Goal: Task Accomplishment & Management: Complete application form

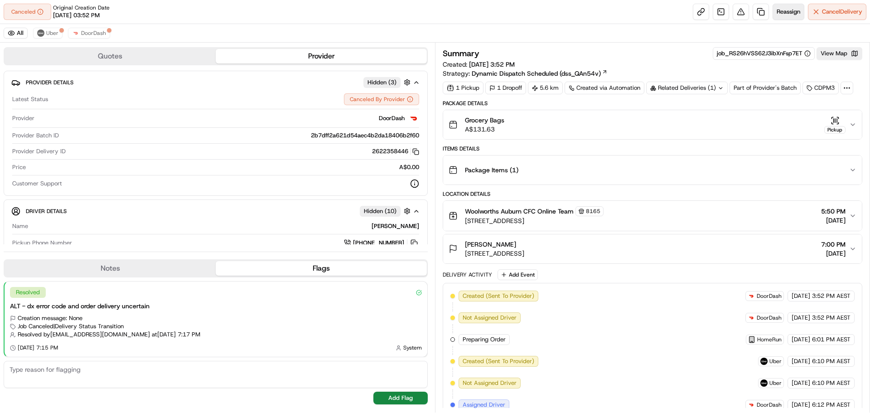
click at [786, 8] on span "Reassign" at bounding box center [788, 12] width 24 height 8
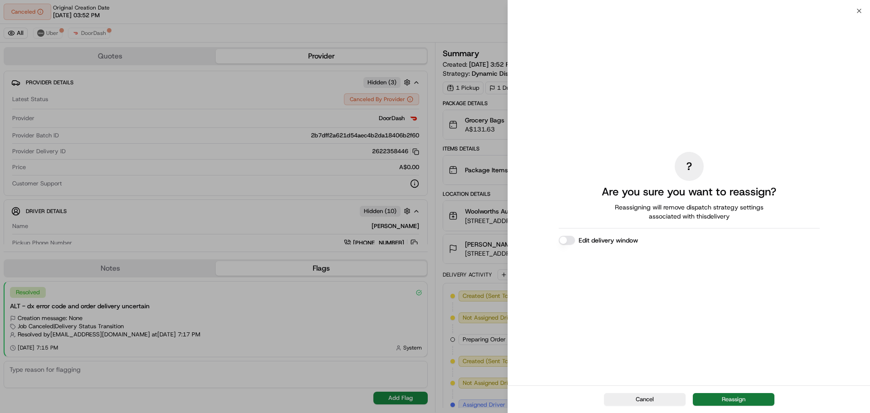
click at [731, 398] on button "Reassign" at bounding box center [733, 399] width 82 height 13
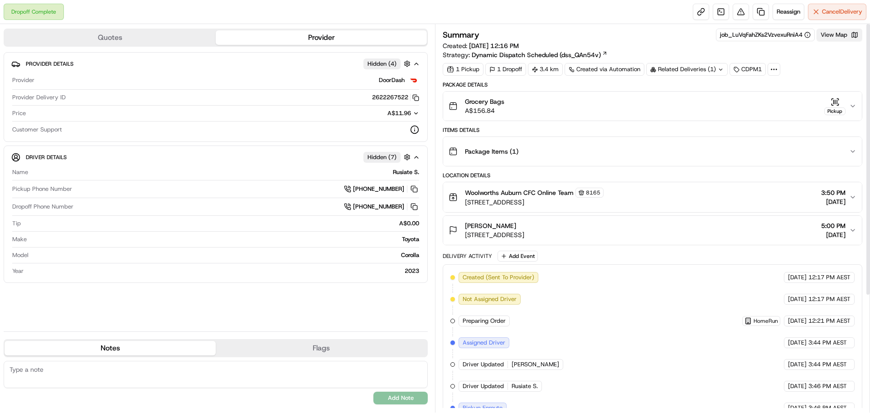
click at [840, 37] on button "View Map" at bounding box center [839, 35] width 46 height 13
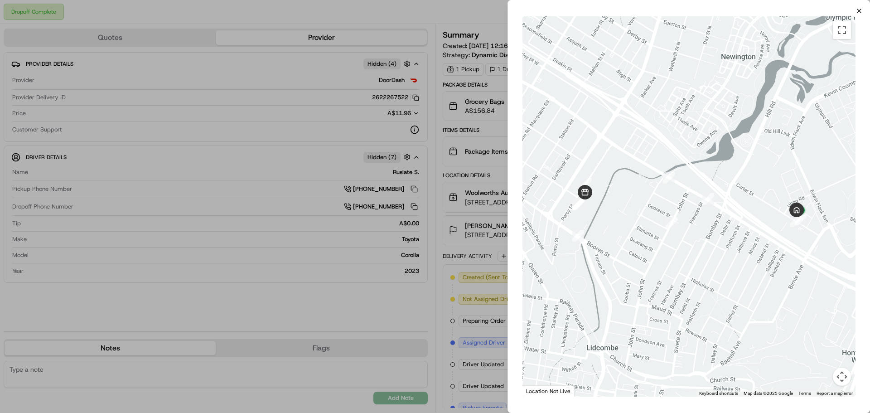
click at [858, 9] on icon "button" at bounding box center [858, 10] width 7 height 7
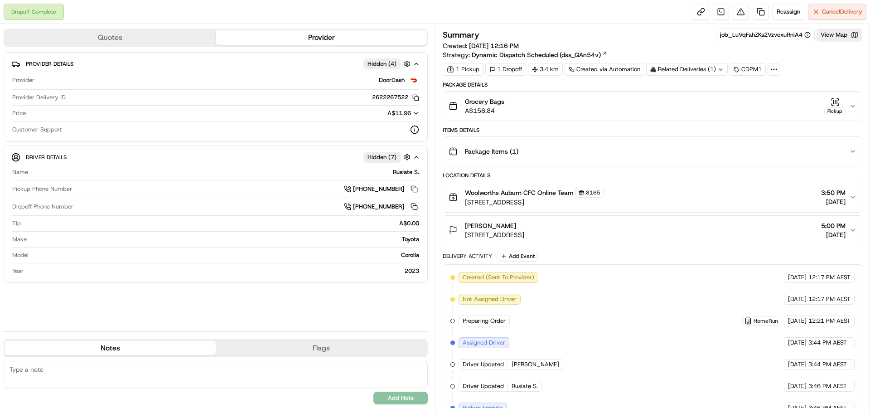
click at [842, 106] on div "Pickup" at bounding box center [834, 106] width 21 height 18
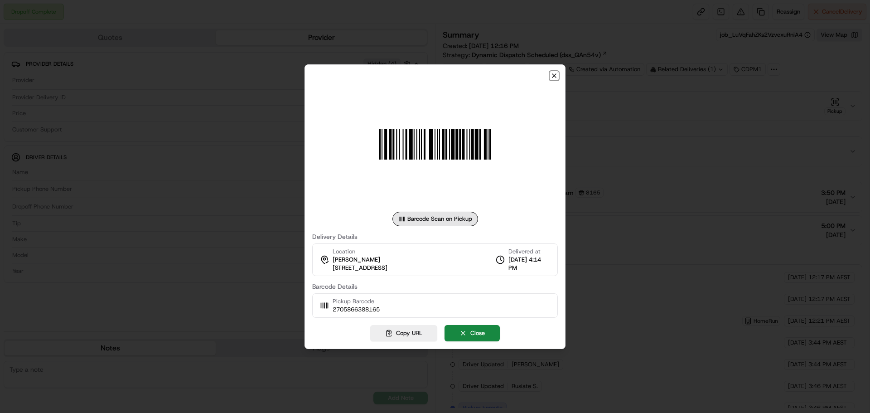
click at [555, 74] on icon "button" at bounding box center [553, 75] width 7 height 7
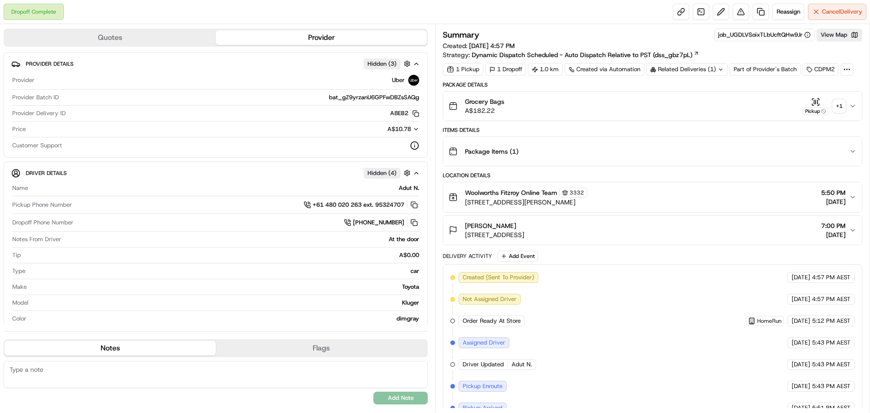
click at [841, 108] on div "+ 1" at bounding box center [838, 106] width 13 height 13
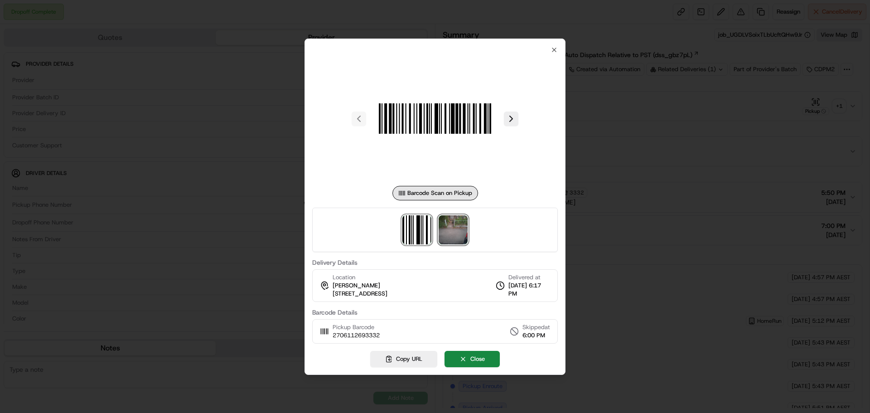
click at [457, 226] on img at bounding box center [452, 229] width 29 height 29
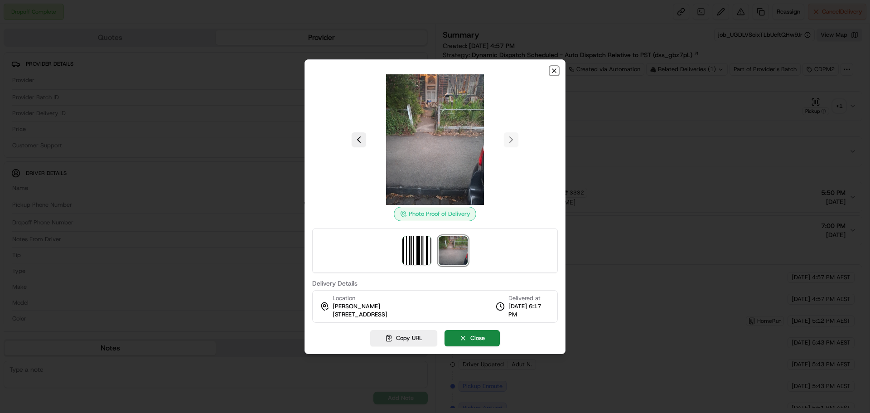
click at [553, 71] on icon "button" at bounding box center [554, 71] width 4 height 4
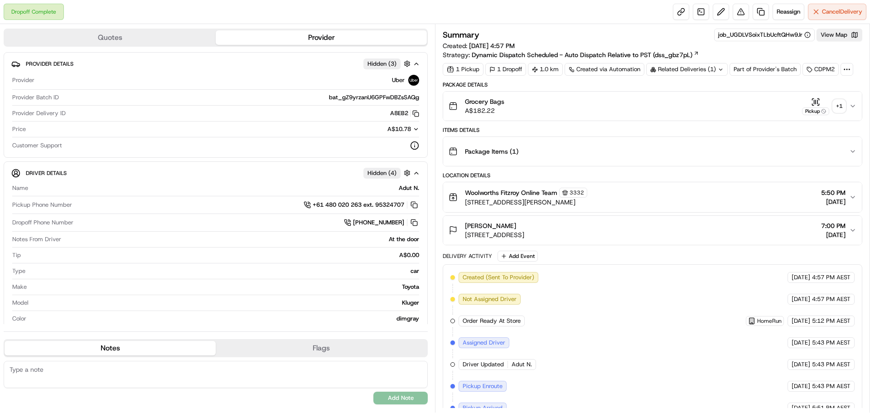
click at [841, 101] on div "+ 1" at bounding box center [838, 106] width 13 height 13
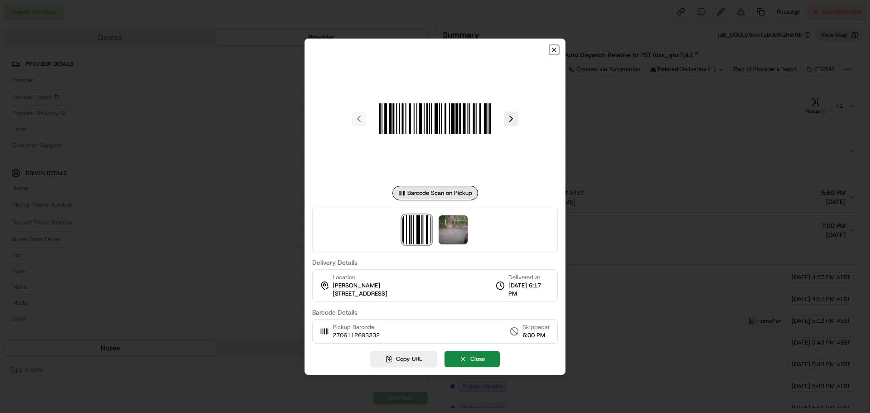
click at [553, 51] on icon "button" at bounding box center [553, 49] width 7 height 7
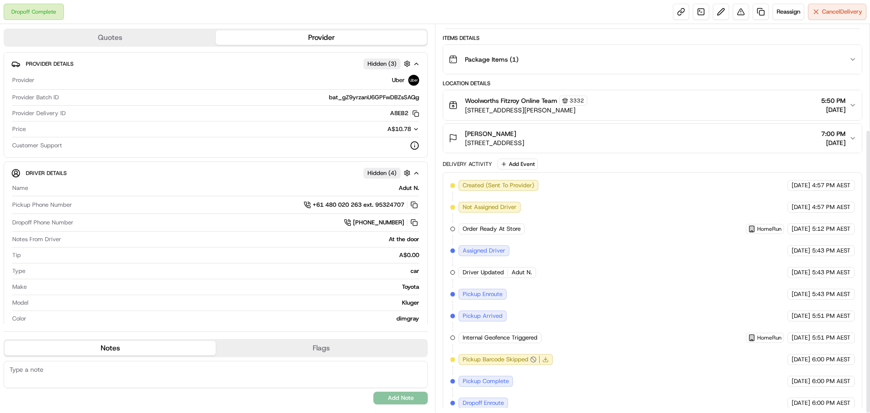
scroll to position [144, 0]
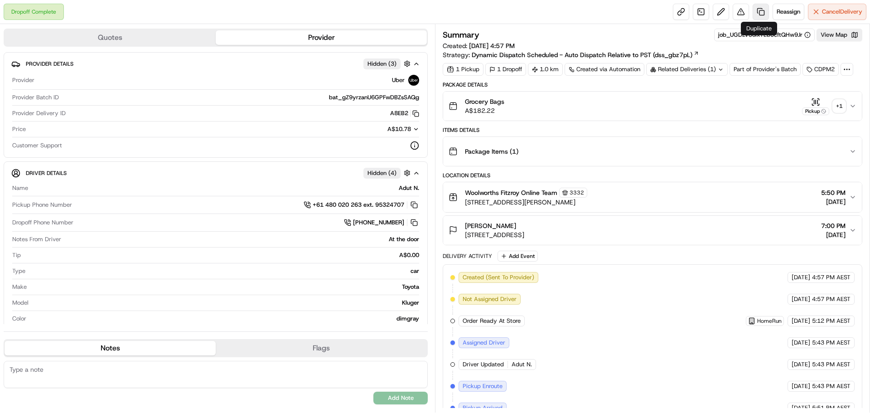
click at [759, 15] on link at bounding box center [760, 12] width 16 height 16
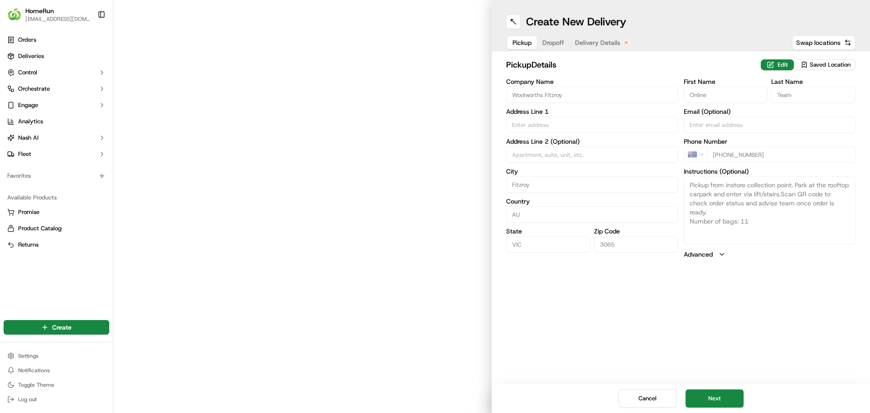
type input "243 Smith Street"
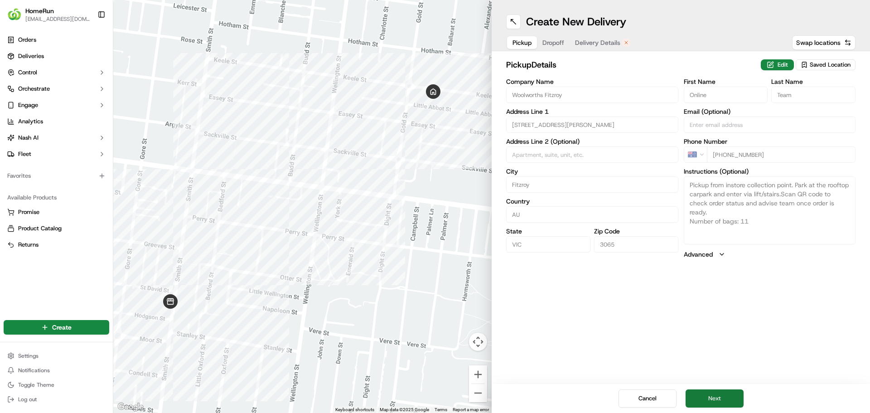
click at [712, 395] on button "Next" at bounding box center [714, 398] width 58 height 18
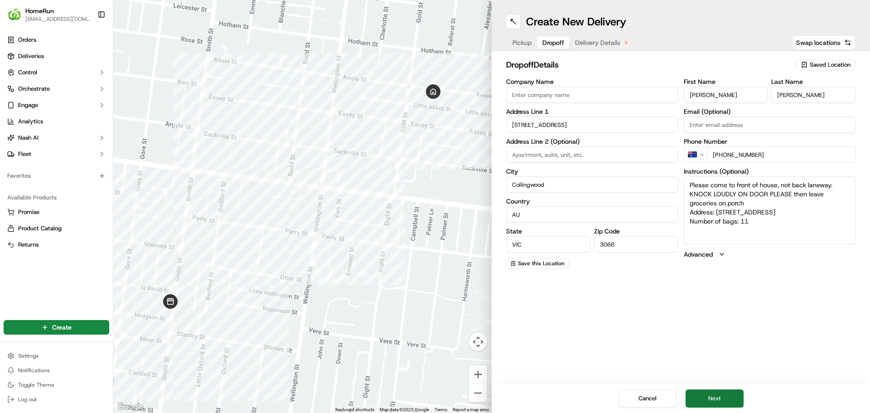
click at [726, 401] on button "Next" at bounding box center [714, 398] width 58 height 18
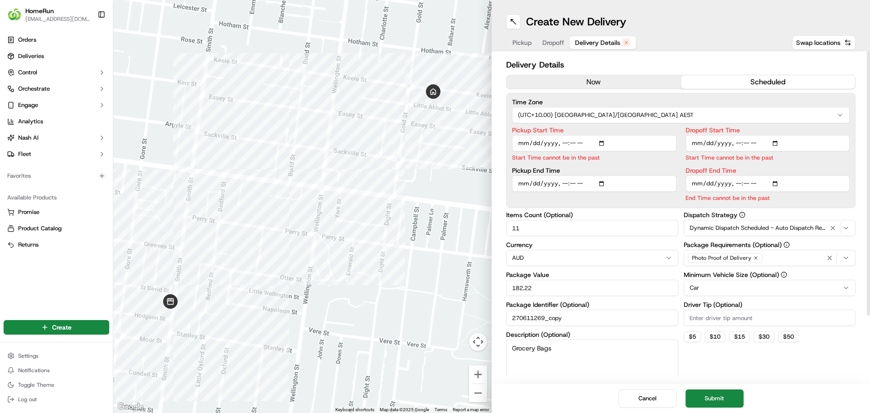
click at [633, 87] on button "now" at bounding box center [593, 82] width 174 height 14
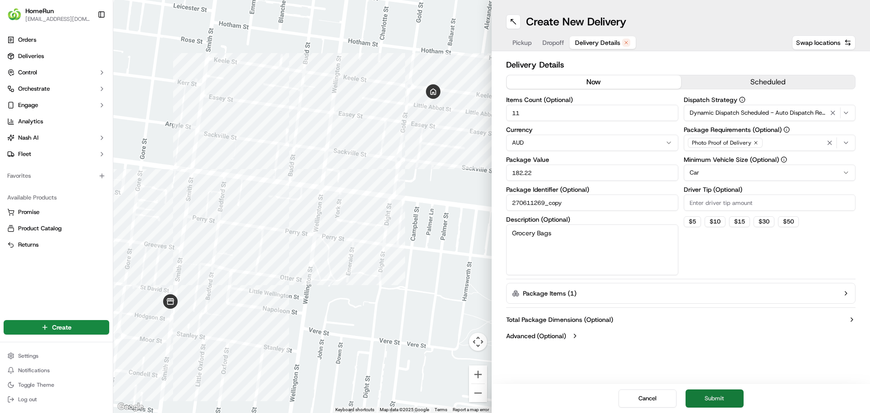
click at [719, 399] on button "Submit" at bounding box center [714, 398] width 58 height 18
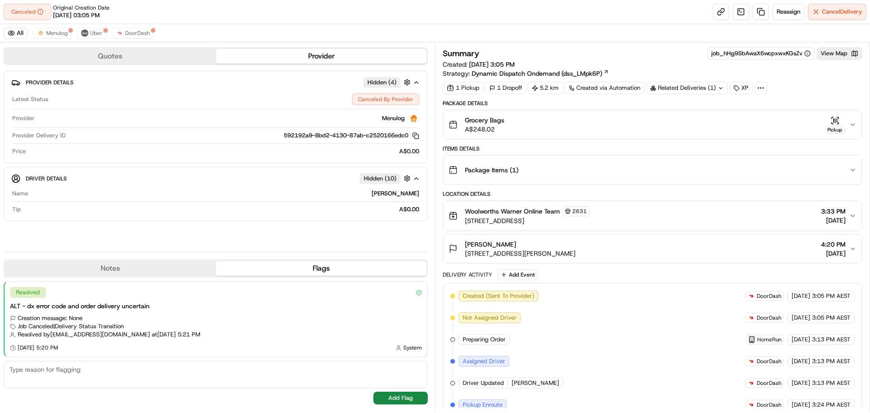
click at [845, 120] on div "Pickup" at bounding box center [834, 125] width 21 height 18
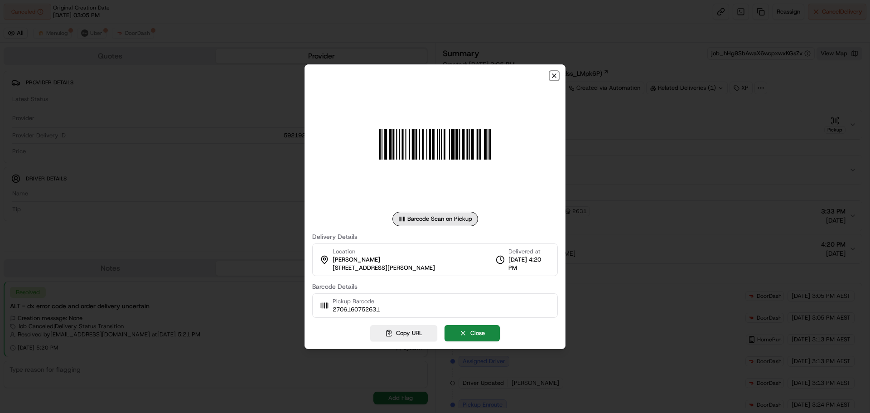
click at [556, 72] on icon "button" at bounding box center [553, 75] width 7 height 7
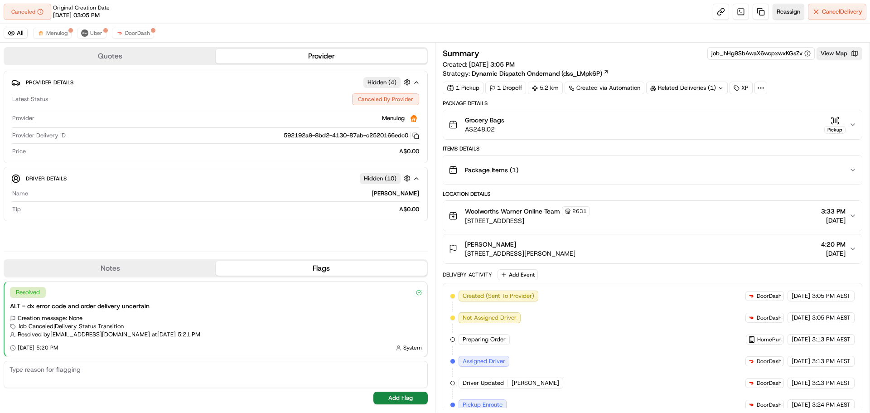
click at [790, 8] on span "Reassign" at bounding box center [788, 12] width 24 height 8
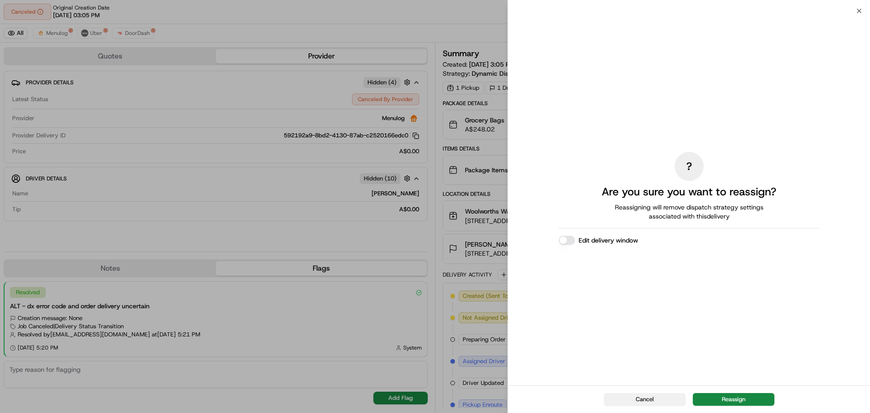
click at [646, 400] on button "Cancel" at bounding box center [645, 399] width 82 height 13
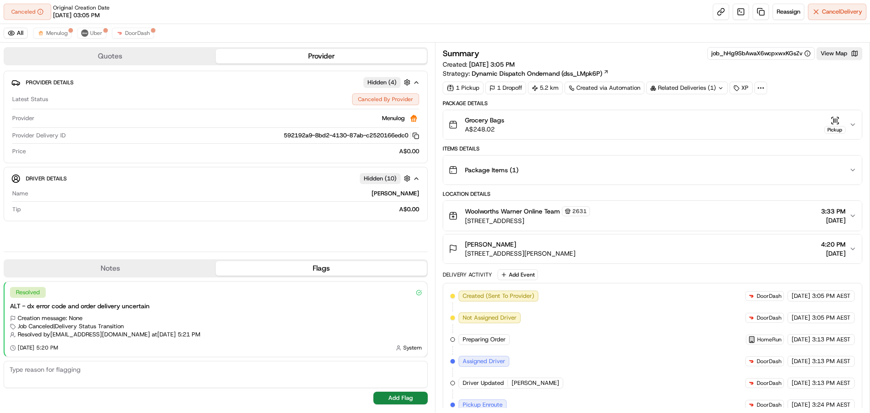
click at [846, 125] on div "Grocery Bags A$248.02 Pickup" at bounding box center [648, 124] width 400 height 18
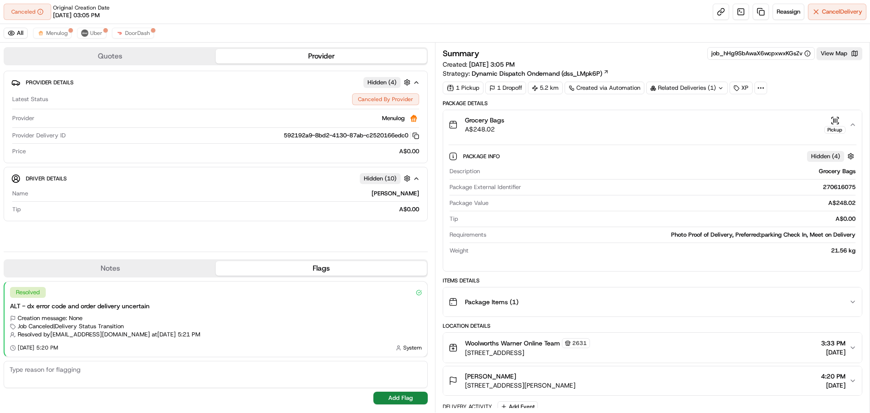
click at [852, 125] on icon "button" at bounding box center [852, 124] width 7 height 7
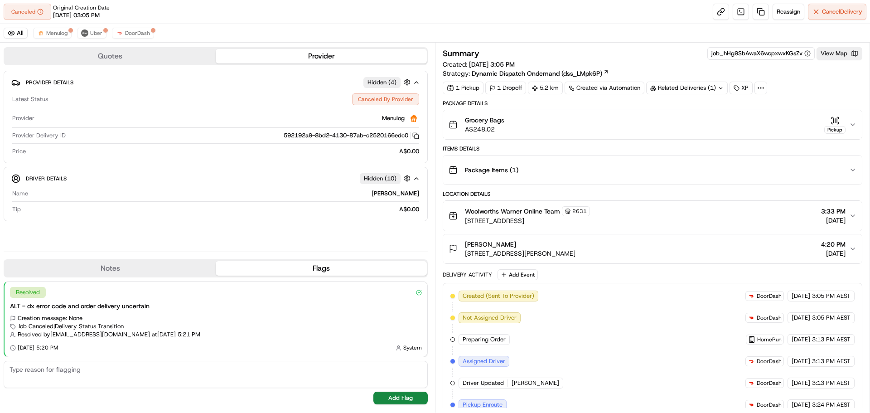
click at [844, 125] on div "Pickup" at bounding box center [834, 125] width 21 height 18
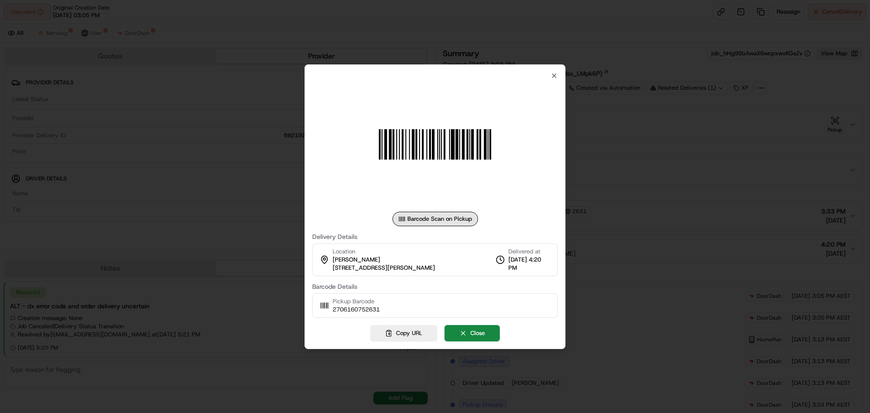
click at [546, 88] on div at bounding box center [434, 144] width 245 height 130
click at [556, 86] on div at bounding box center [434, 144] width 245 height 130
click at [556, 80] on div at bounding box center [434, 144] width 245 height 130
click at [555, 75] on icon "button" at bounding box center [553, 75] width 7 height 7
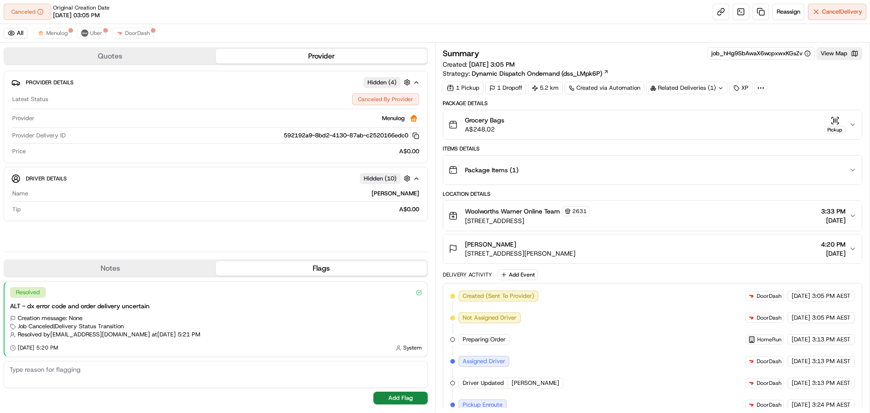
click at [853, 125] on icon "button" at bounding box center [852, 124] width 7 height 7
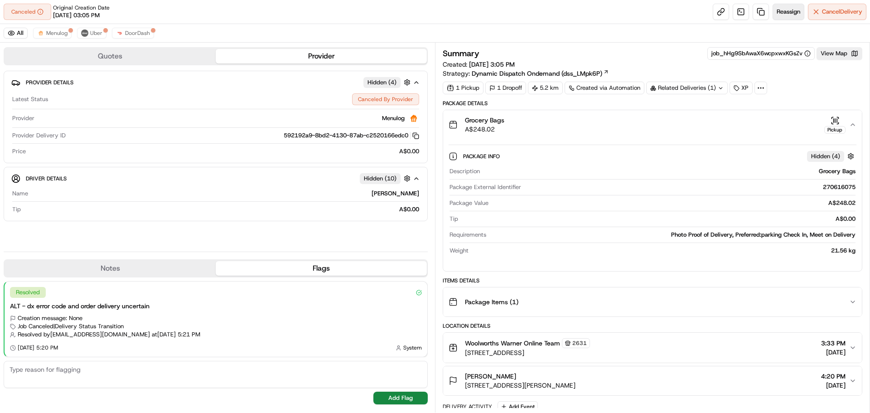
click at [794, 13] on span "Reassign" at bounding box center [788, 12] width 24 height 8
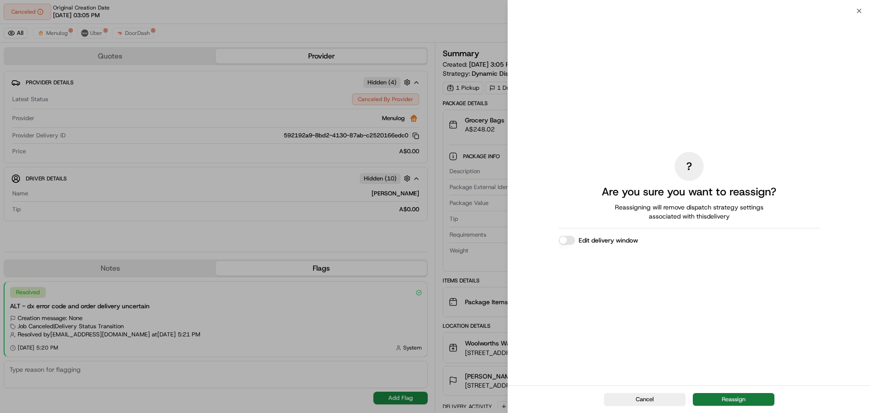
click at [745, 397] on button "Reassign" at bounding box center [733, 399] width 82 height 13
